Goal: Information Seeking & Learning: Learn about a topic

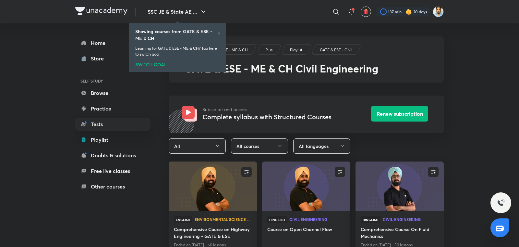
click at [218, 34] on icon at bounding box center [219, 33] width 4 height 4
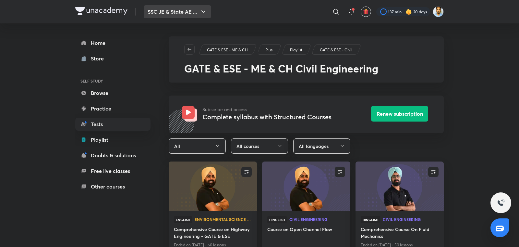
click at [186, 5] on button "SSC JE & State AE ..." at bounding box center [178, 11] width 68 height 13
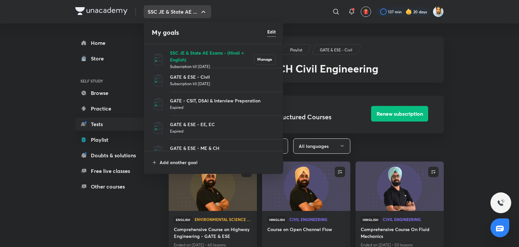
click at [195, 58] on p "SSC JE & State AE Exams - (Hindi + English)" at bounding box center [212, 56] width 84 height 14
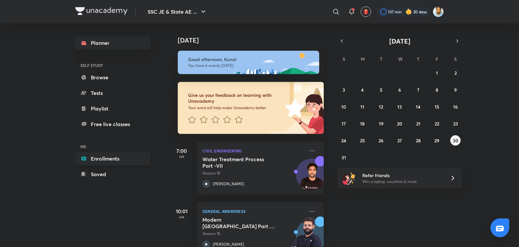
click at [100, 156] on link "Enrollments" at bounding box center [112, 158] width 75 height 13
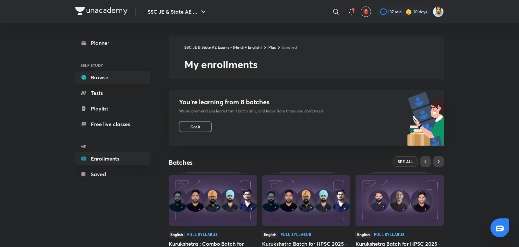
click at [104, 80] on link "Browse" at bounding box center [112, 77] width 75 height 13
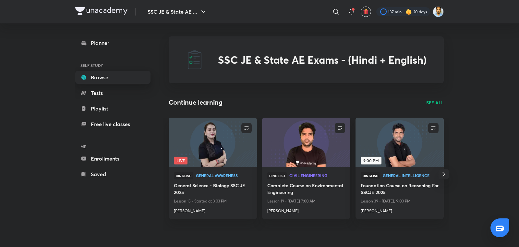
click at [97, 79] on link "Browse" at bounding box center [112, 77] width 75 height 13
click at [438, 104] on p "SEE ALL" at bounding box center [436, 102] width 18 height 7
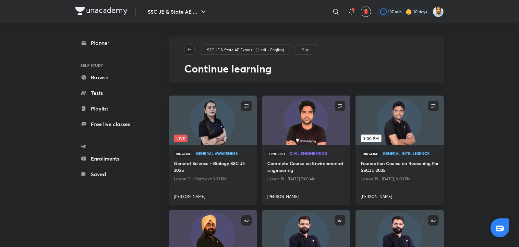
click at [188, 47] on icon "button" at bounding box center [189, 49] width 5 height 5
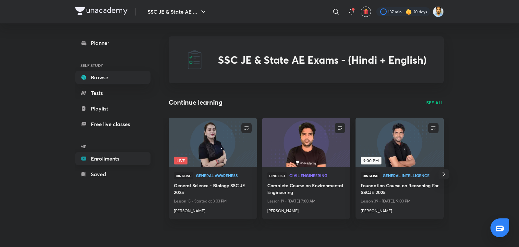
click at [107, 163] on link "Enrollments" at bounding box center [112, 158] width 75 height 13
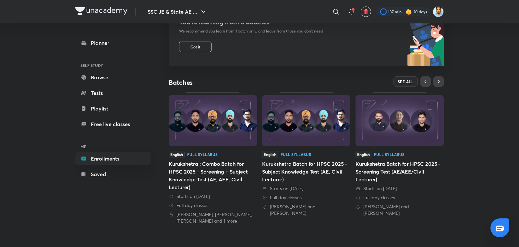
scroll to position [78, 0]
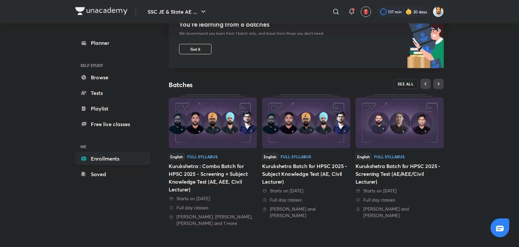
click at [409, 84] on span "SEE ALL" at bounding box center [406, 83] width 16 height 5
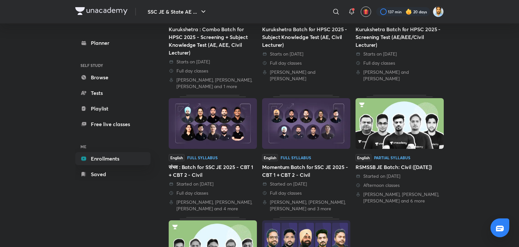
scroll to position [135, 0]
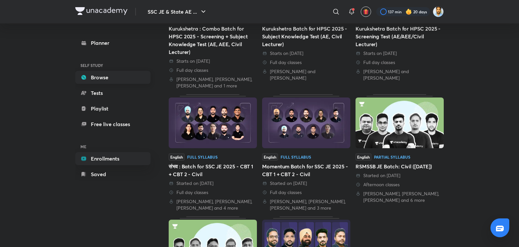
click at [102, 75] on link "Browse" at bounding box center [112, 77] width 75 height 13
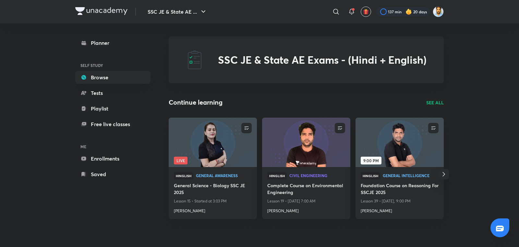
click at [432, 101] on p "SEE ALL" at bounding box center [436, 102] width 18 height 7
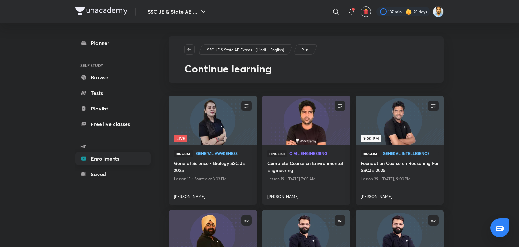
click at [112, 155] on link "Enrollments" at bounding box center [112, 158] width 75 height 13
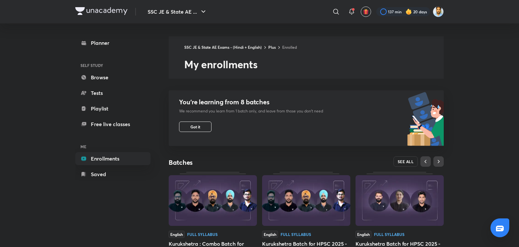
click at [398, 165] on button "SEE ALL" at bounding box center [406, 161] width 25 height 10
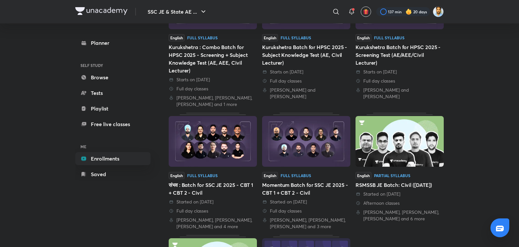
scroll to position [131, 0]
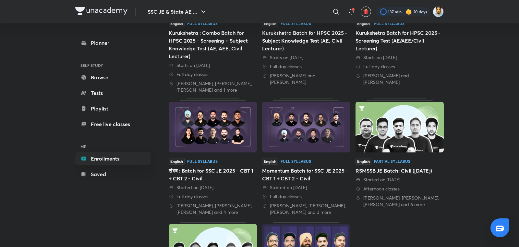
click at [318, 193] on div "Full day classes" at bounding box center [306, 196] width 88 height 6
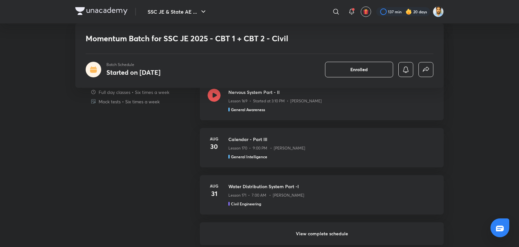
scroll to position [452, 0]
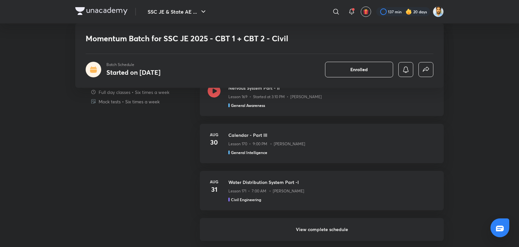
click at [311, 229] on h6 "View complete schedule" at bounding box center [322, 229] width 244 height 23
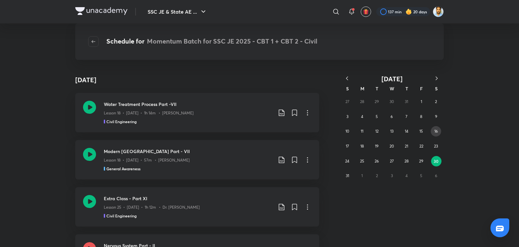
click at [435, 134] on button "16" at bounding box center [436, 131] width 10 height 10
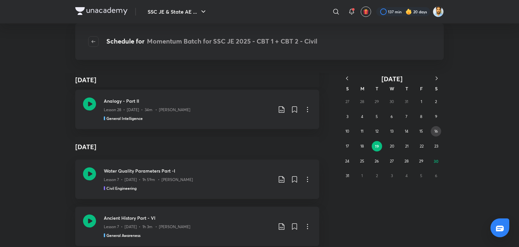
scroll to position [3040, 0]
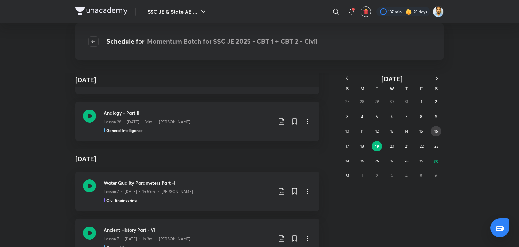
click at [433, 130] on button "16" at bounding box center [436, 131] width 10 height 10
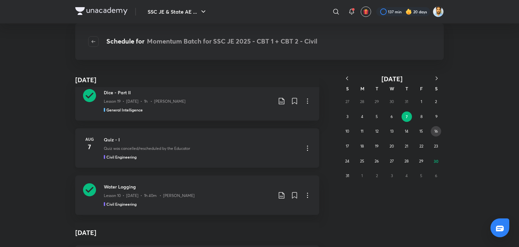
scroll to position [0, 0]
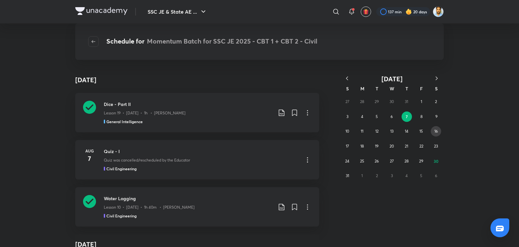
click at [431, 129] on button "16" at bounding box center [436, 131] width 10 height 10
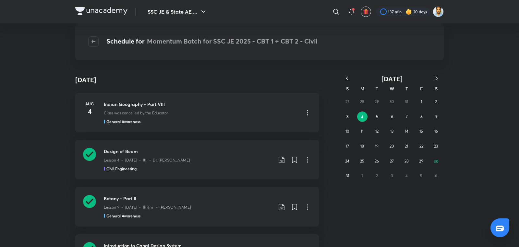
click at [442, 132] on div "27 28 29 30 31 1 2 3 4 5 6 7 8 9 10 11 12 13 14 15 16 17 18 19 20 21 22 23 24 2…" at bounding box center [392, 138] width 104 height 89
click at [437, 131] on abbr "16" at bounding box center [437, 131] width 4 height 5
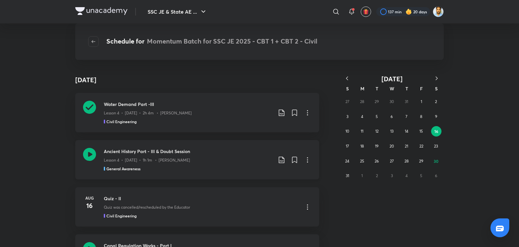
click at [171, 156] on div "Lesson 4 • Aug 16 • 1h 1m • Amit Vijay" at bounding box center [188, 159] width 169 height 8
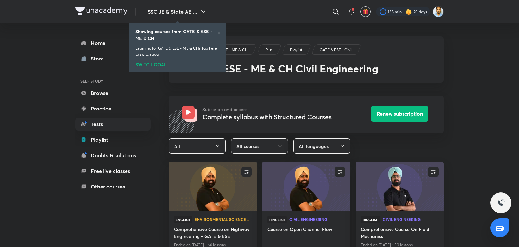
click at [220, 35] on div at bounding box center [219, 33] width 4 height 5
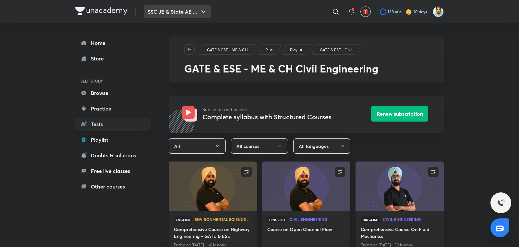
click at [178, 5] on button "SSC JE & State AE ..." at bounding box center [178, 11] width 68 height 13
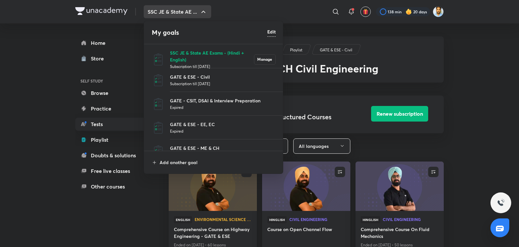
click at [188, 55] on p "SSC JE & State AE Exams - (Hindi + English)" at bounding box center [212, 56] width 84 height 14
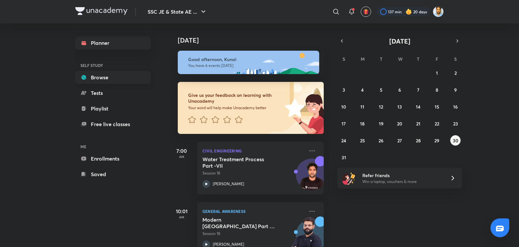
click at [102, 76] on link "Browse" at bounding box center [112, 77] width 75 height 13
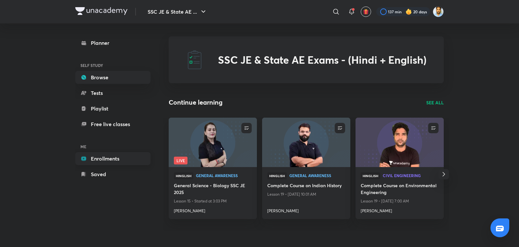
click at [117, 156] on link "Enrollments" at bounding box center [112, 158] width 75 height 13
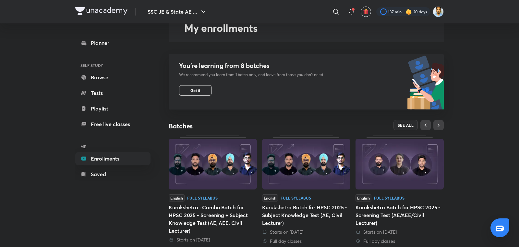
scroll to position [36, 0]
click at [402, 126] on span "SEE ALL" at bounding box center [406, 125] width 16 height 5
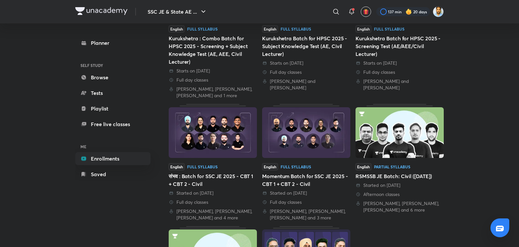
scroll to position [127, 0]
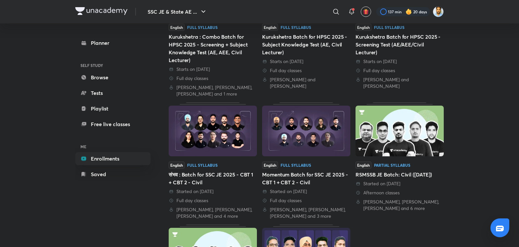
click at [295, 181] on div "Momentum Batch for SSC JE 2025 - CBT 1 + CBT 2 - Civil" at bounding box center [306, 178] width 88 height 16
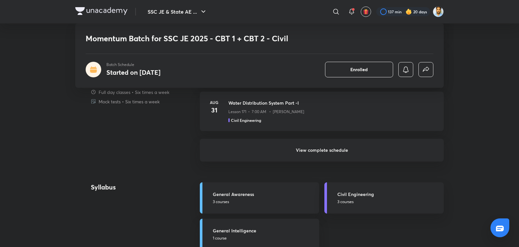
scroll to position [538, 0]
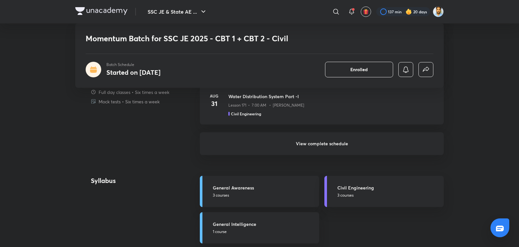
click at [333, 141] on h6 "View complete schedule" at bounding box center [322, 143] width 244 height 23
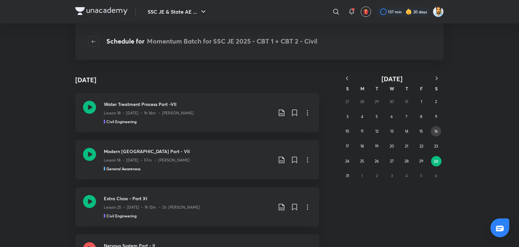
click at [437, 130] on abbr "16" at bounding box center [437, 131] width 4 height 5
click at [166, 152] on h3 "Ancient History Part - III & Doubt Session" at bounding box center [188, 151] width 169 height 7
